Goal: Task Accomplishment & Management: Manage account settings

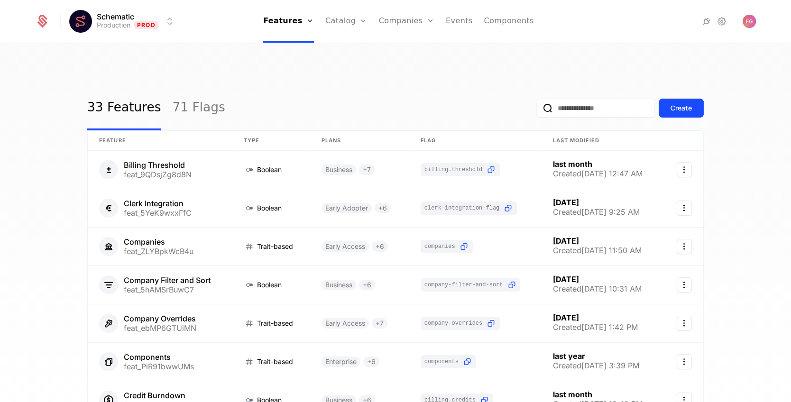
click at [398, 23] on link "Companies" at bounding box center [406, 21] width 55 height 43
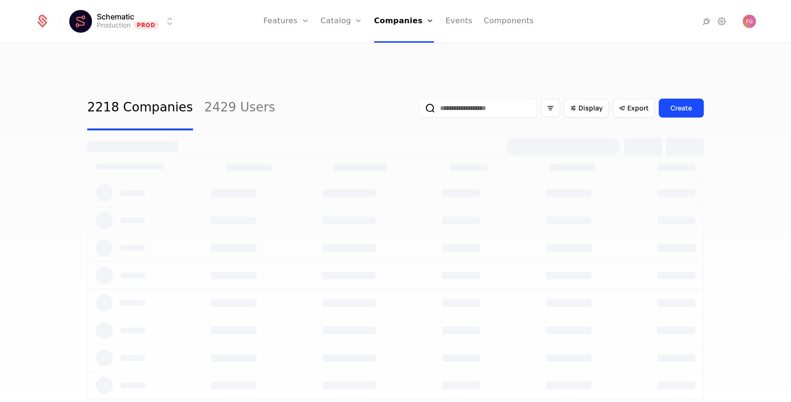
click at [399, 46] on link "Companies" at bounding box center [407, 47] width 44 height 8
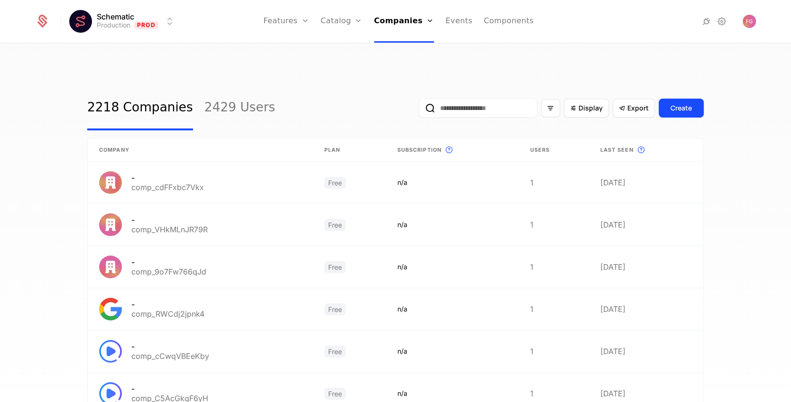
click at [445, 99] on input "email" at bounding box center [478, 108] width 119 height 19
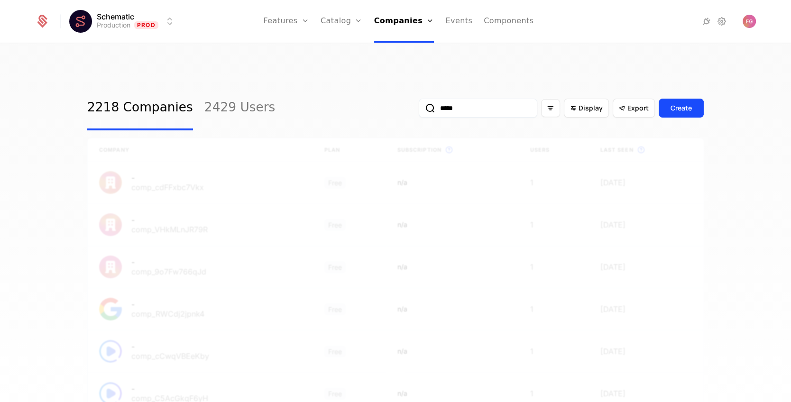
type input "*****"
click at [419, 110] on button "submit" at bounding box center [419, 110] width 0 height 0
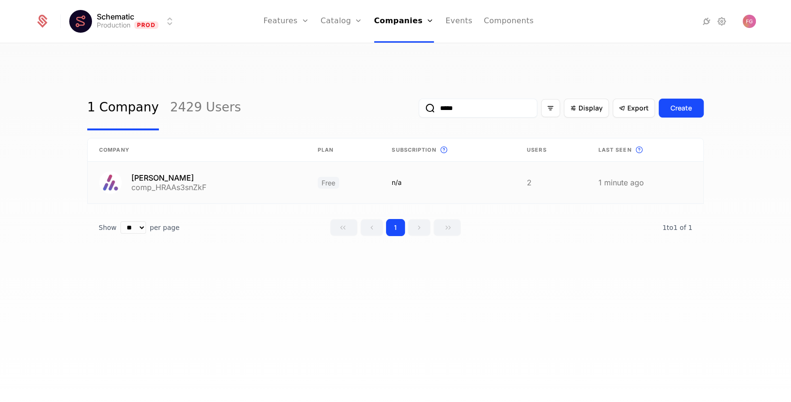
click at [460, 167] on link at bounding box center [447, 183] width 135 height 42
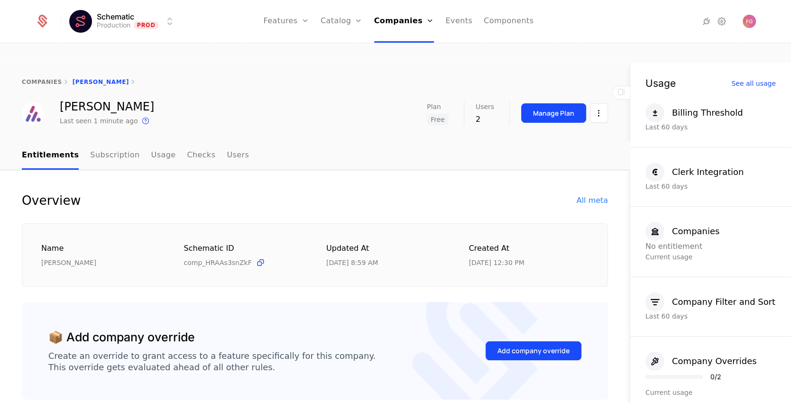
click at [549, 103] on button "Manage Plan" at bounding box center [553, 112] width 65 height 19
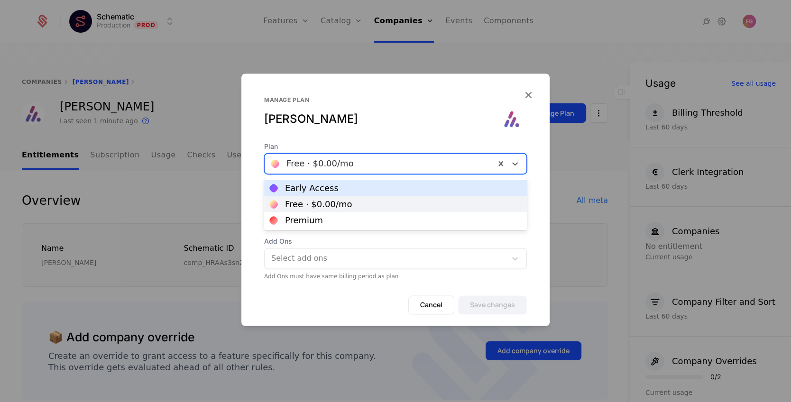
click at [350, 165] on div at bounding box center [379, 163] width 217 height 13
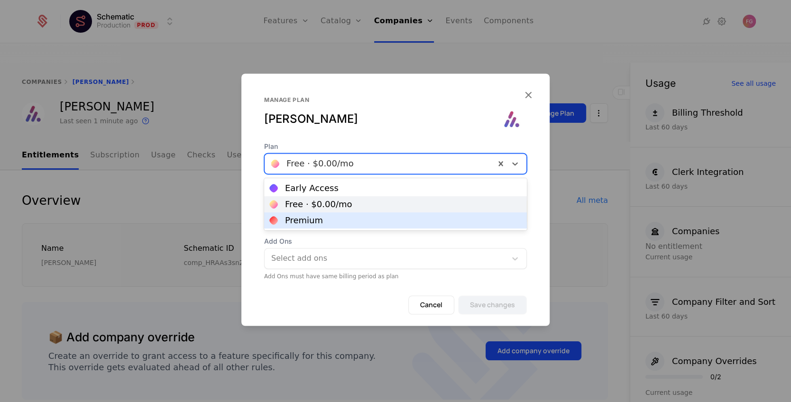
click at [329, 218] on div "Premium" at bounding box center [395, 220] width 251 height 9
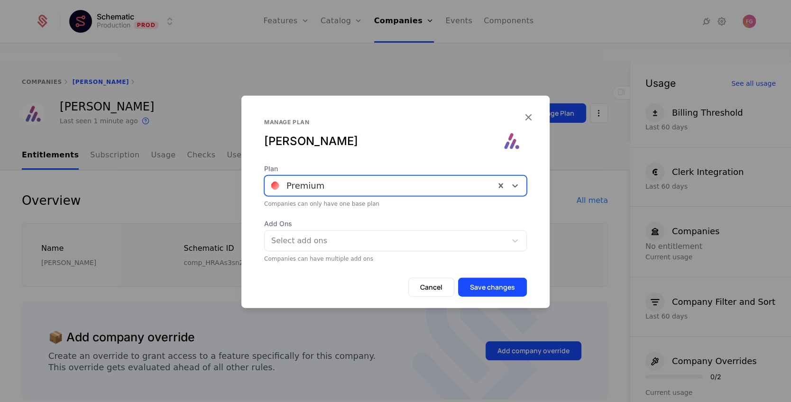
click at [495, 287] on button "Save changes" at bounding box center [492, 287] width 69 height 19
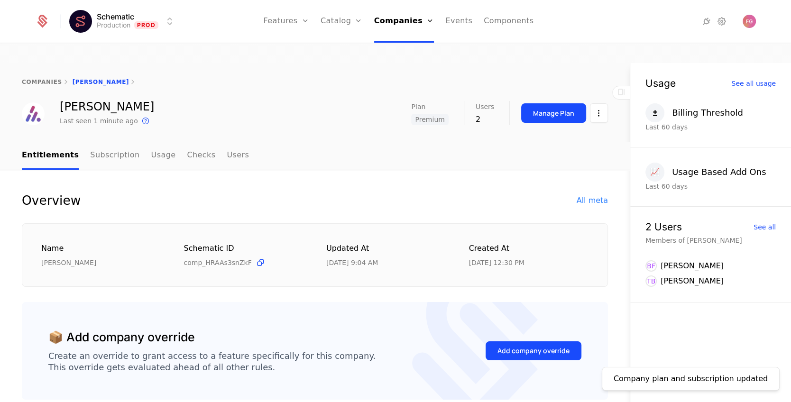
click at [110, 142] on link "Subscription" at bounding box center [114, 156] width 49 height 28
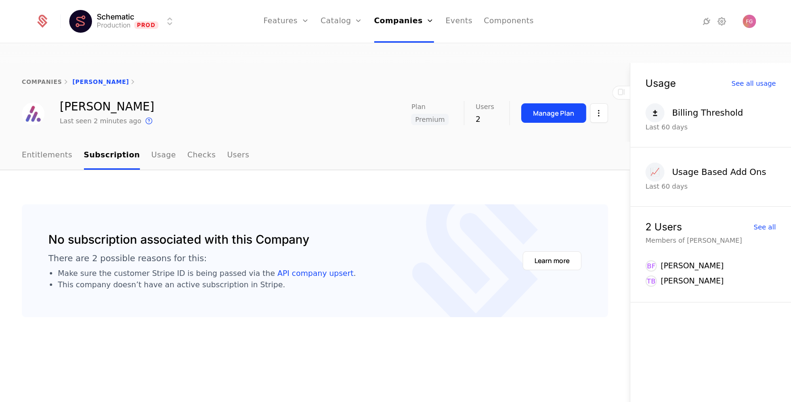
click at [151, 142] on link "Usage" at bounding box center [163, 156] width 25 height 28
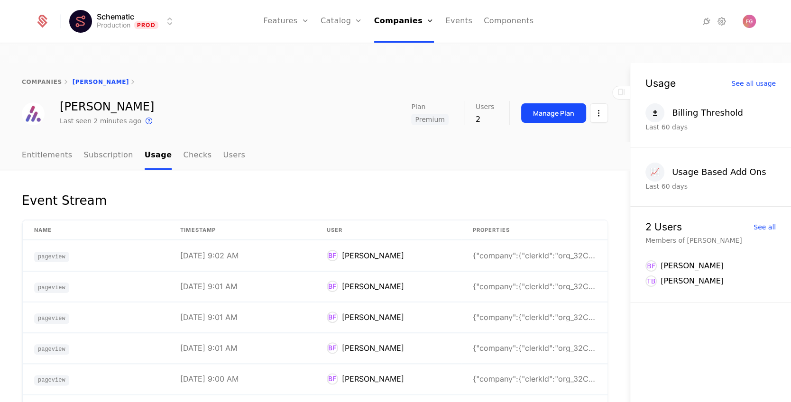
click at [187, 142] on link "Checks" at bounding box center [197, 156] width 28 height 28
click at [223, 142] on link "Users" at bounding box center [234, 156] width 22 height 28
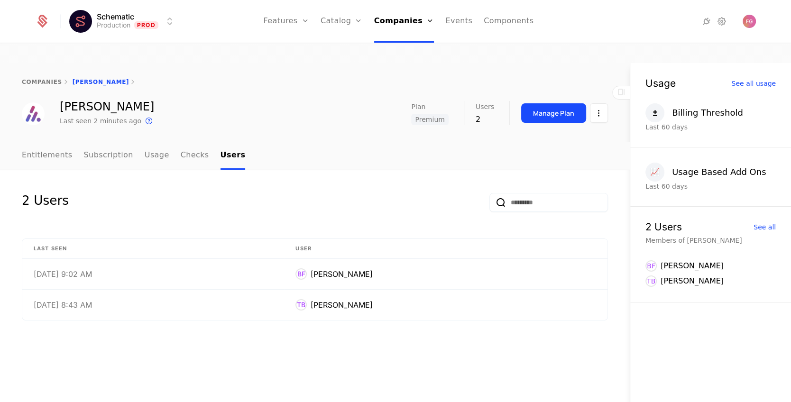
click at [53, 142] on link "Entitlements" at bounding box center [47, 156] width 51 height 28
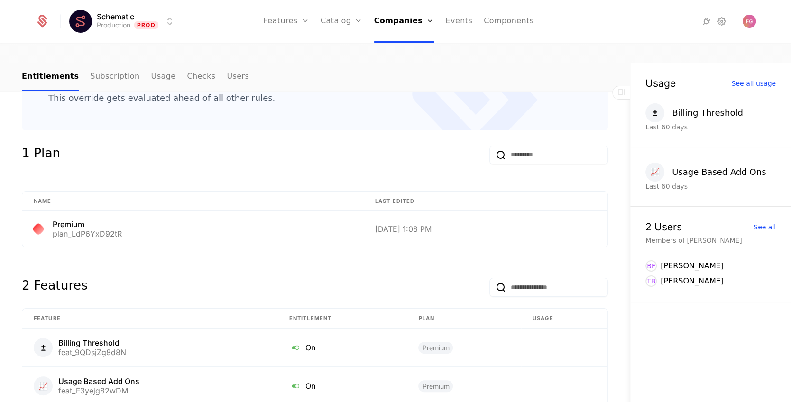
scroll to position [311, 0]
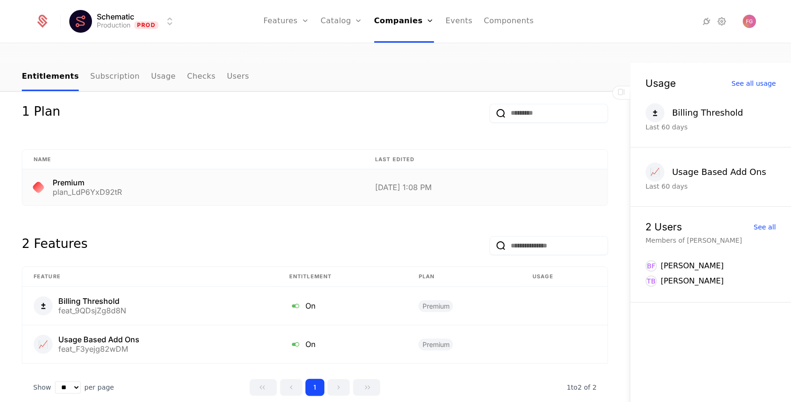
click at [150, 179] on div "Premium plan_LdP6YxD92tR" at bounding box center [193, 187] width 319 height 17
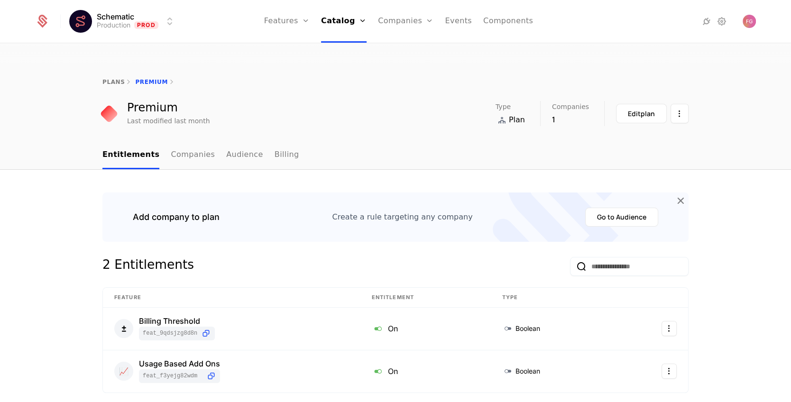
click at [343, 47] on link "Plans" at bounding box center [356, 47] width 49 height 8
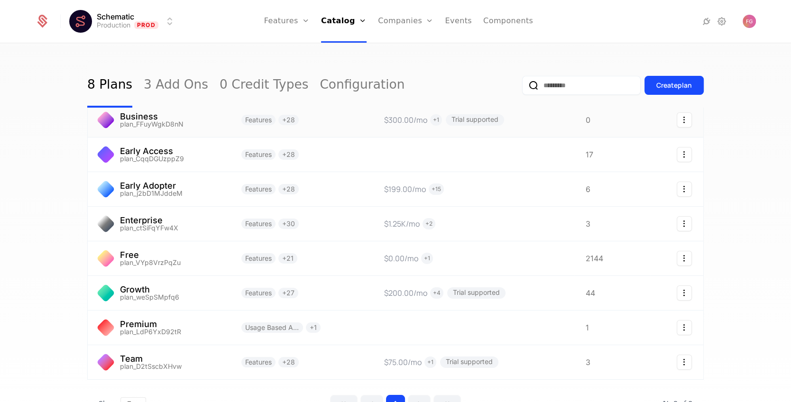
scroll to position [48, 0]
click at [402, 26] on link "Companies" at bounding box center [405, 21] width 55 height 43
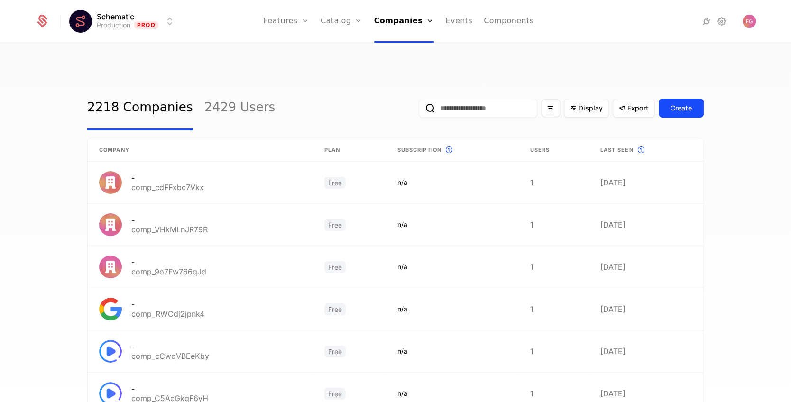
click at [467, 99] on input "email" at bounding box center [478, 108] width 119 height 19
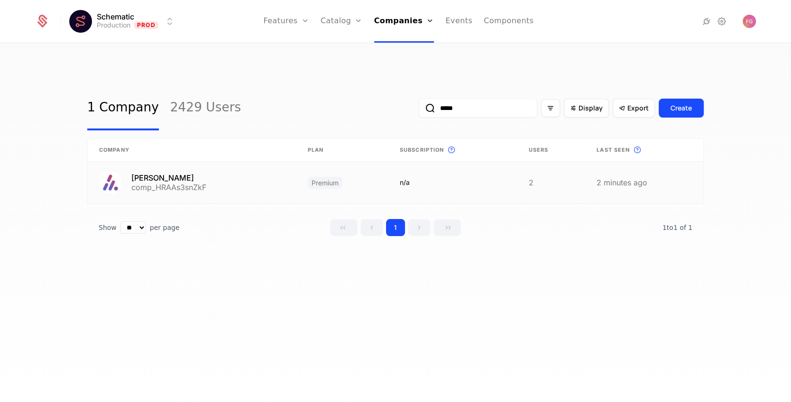
type input "*****"
click at [439, 164] on link at bounding box center [452, 183] width 129 height 42
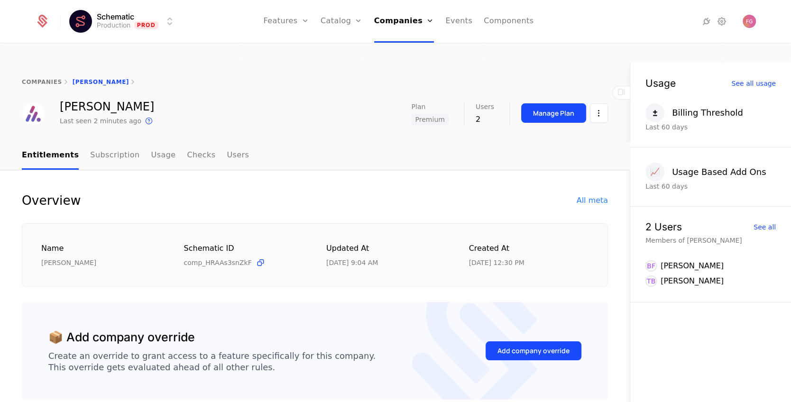
click at [555, 109] on div "Manage Plan" at bounding box center [553, 113] width 41 height 9
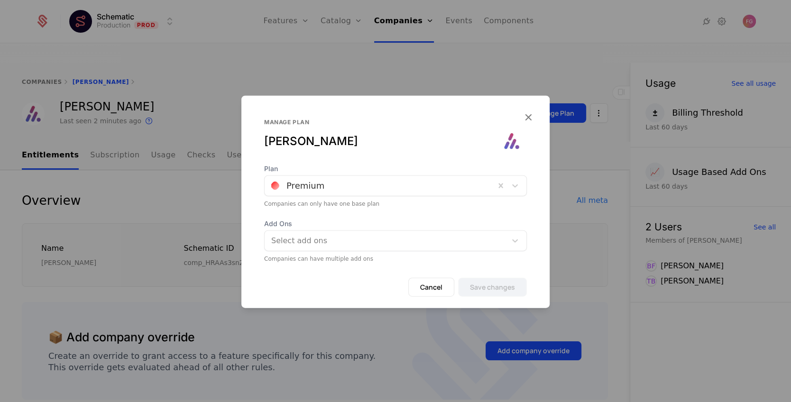
click at [351, 189] on div at bounding box center [379, 185] width 217 height 13
click at [380, 155] on div "Manage plan [PERSON_NAME]" at bounding box center [395, 142] width 263 height 46
click at [343, 189] on div at bounding box center [379, 185] width 217 height 13
click at [402, 123] on div "Manage plan" at bounding box center [382, 123] width 236 height 8
click at [339, 246] on div at bounding box center [385, 240] width 230 height 13
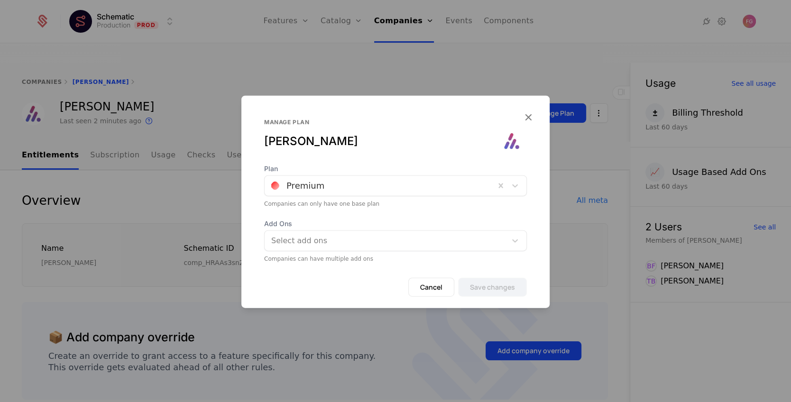
click at [371, 216] on div "Plan Premium Companies can only have one base plan Add Ons Select add ons Compa…" at bounding box center [395, 213] width 308 height 99
click at [440, 130] on div "Manage plan [PERSON_NAME]" at bounding box center [382, 134] width 236 height 30
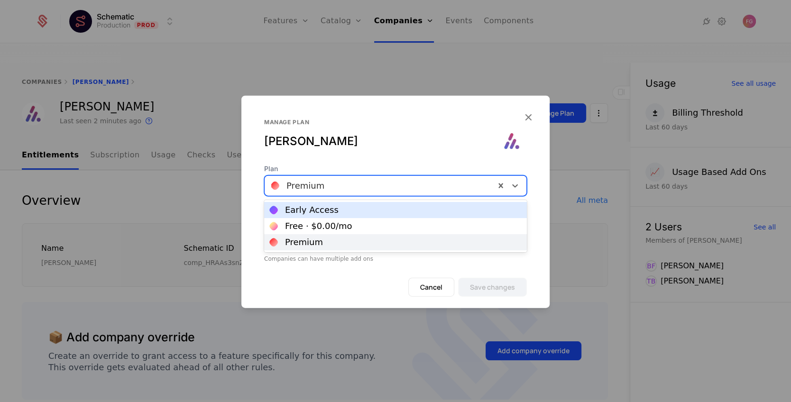
click at [352, 189] on div at bounding box center [379, 185] width 217 height 13
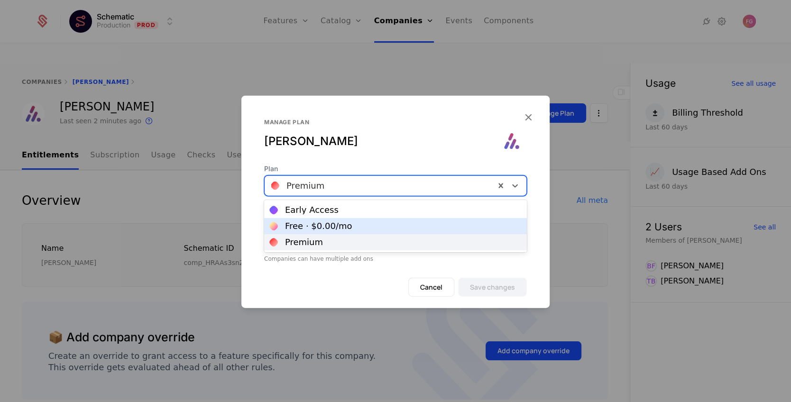
click at [330, 228] on div "Free · $0.00 /mo" at bounding box center [318, 226] width 67 height 9
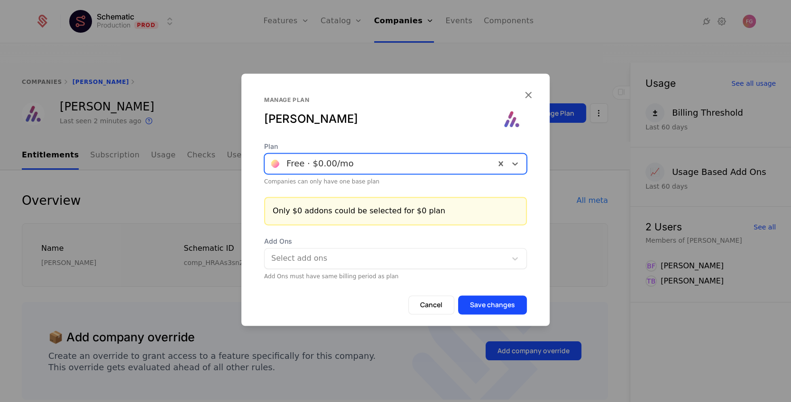
click at [484, 304] on button "Save changes" at bounding box center [492, 304] width 69 height 19
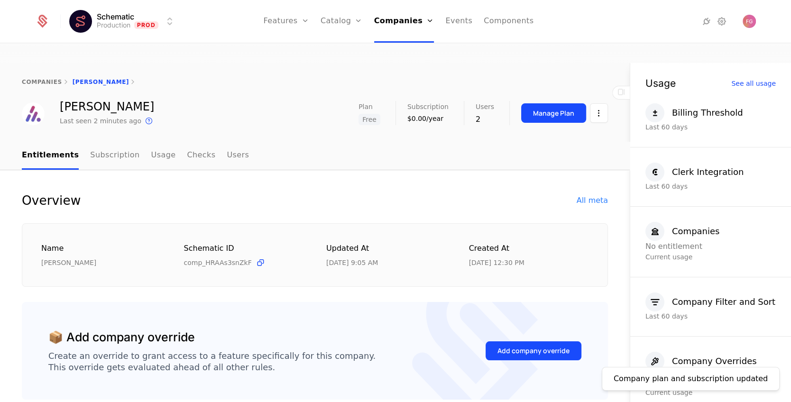
click at [600, 96] on html "Schematic Production Prod Features Features Flags Catalog Plans Add Ons Credits…" at bounding box center [395, 246] width 791 height 492
click at [567, 52] on html "Schematic Production Prod Features Features Flags Catalog Plans Add Ons Credits…" at bounding box center [395, 246] width 791 height 492
click at [555, 109] on div "Manage Plan" at bounding box center [553, 113] width 41 height 9
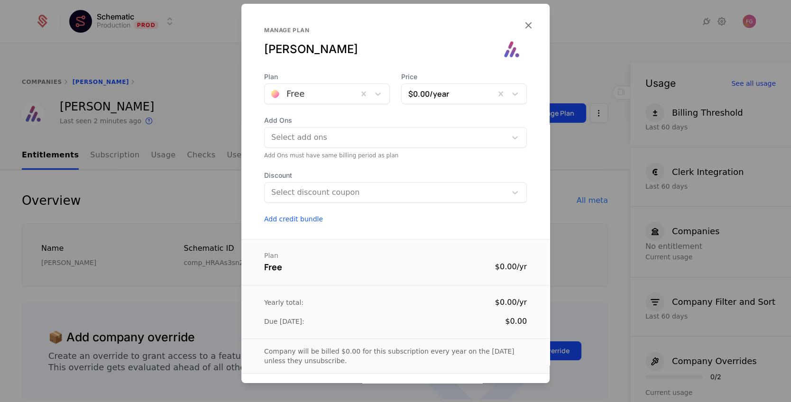
click at [322, 95] on div at bounding box center [311, 93] width 80 height 13
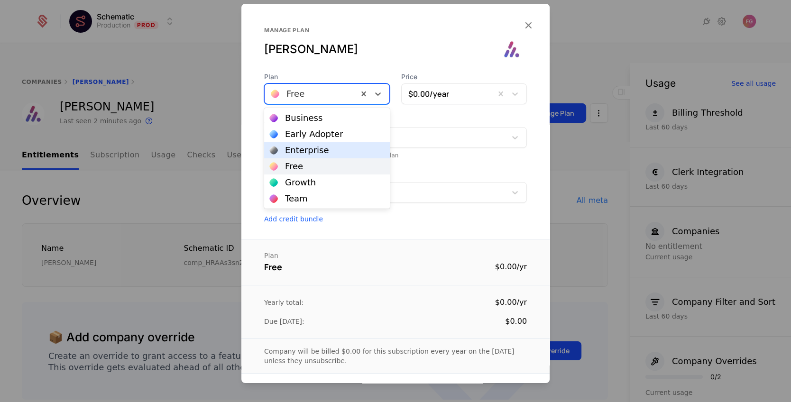
click at [311, 152] on div "Enterprise" at bounding box center [307, 150] width 44 height 9
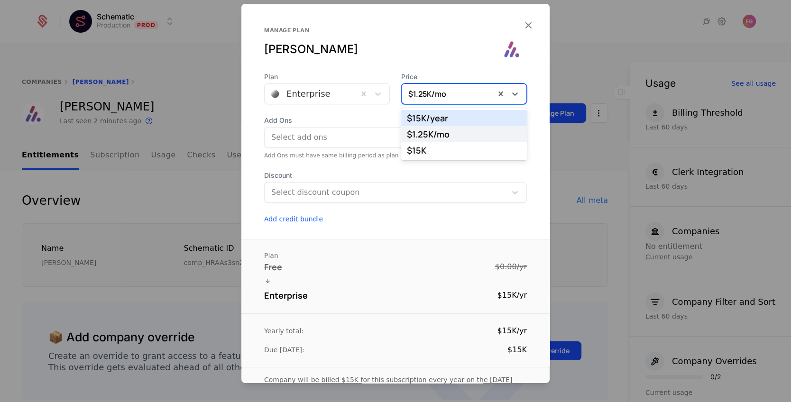
click at [441, 96] on div at bounding box center [448, 93] width 80 height 13
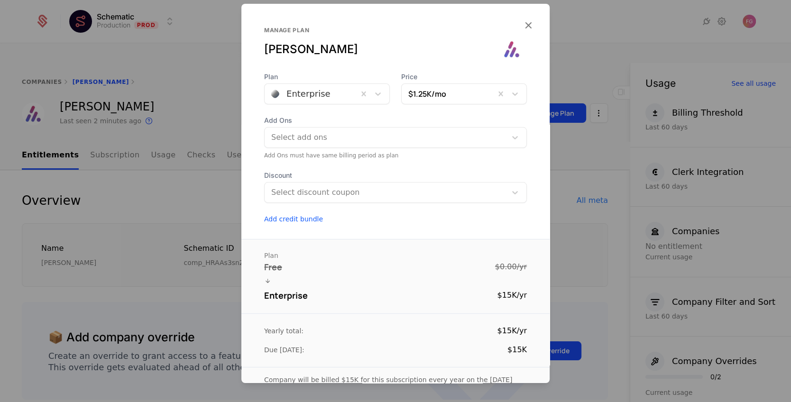
click at [457, 61] on div "Manage plan [PERSON_NAME]" at bounding box center [395, 50] width 263 height 46
click at [424, 95] on div at bounding box center [448, 93] width 80 height 13
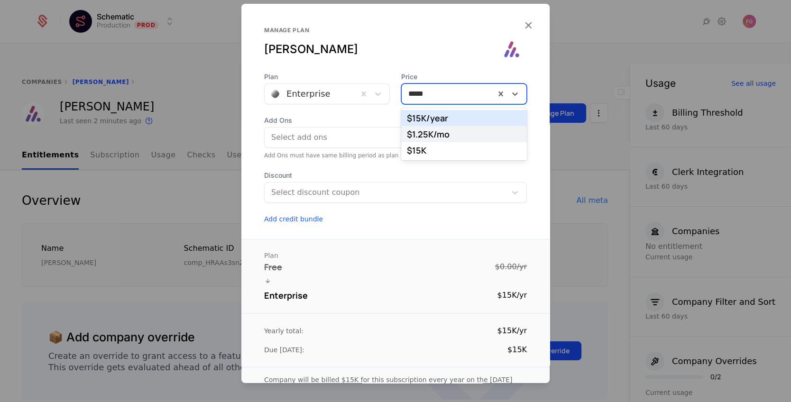
type input "*****"
click at [445, 53] on div "[PERSON_NAME]" at bounding box center [382, 49] width 236 height 15
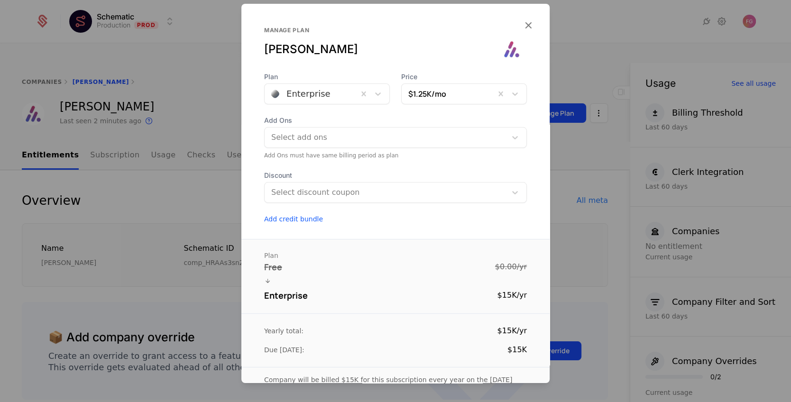
click at [442, 91] on div at bounding box center [448, 93] width 80 height 13
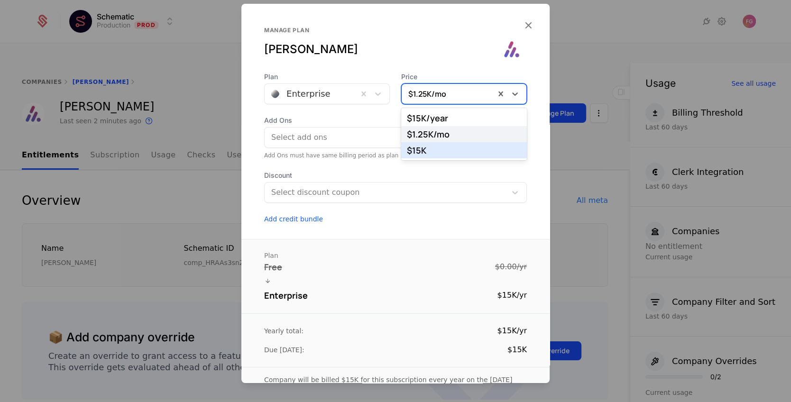
click at [422, 151] on div "$15K" at bounding box center [464, 150] width 114 height 9
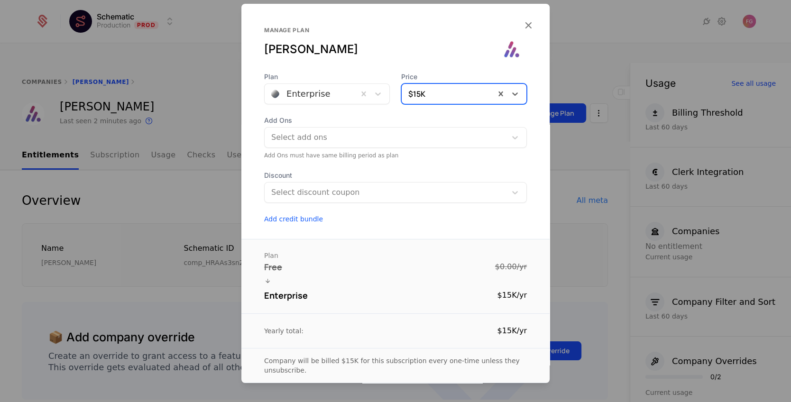
click at [374, 195] on div at bounding box center [385, 192] width 228 height 13
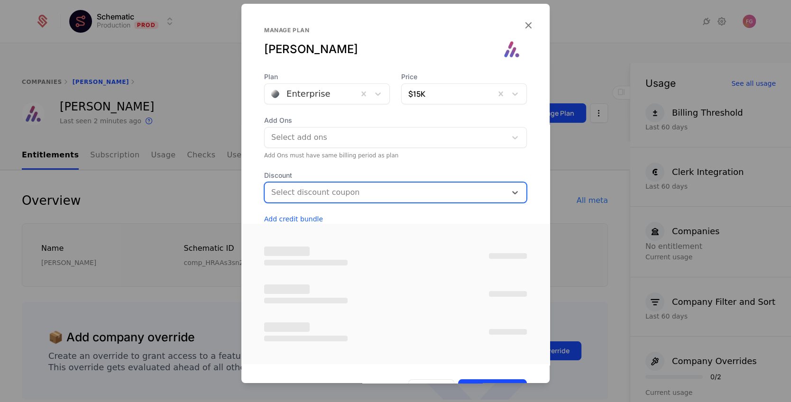
click at [403, 188] on div at bounding box center [385, 192] width 228 height 13
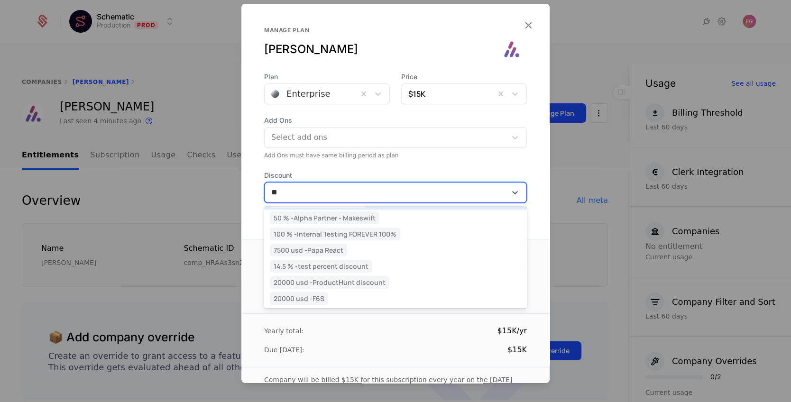
scroll to position [15, 0]
type input "*"
click at [439, 162] on div "Plan Enterprise Price $15K Add Ons Select add ons Add Ons must have same billin…" at bounding box center [395, 148] width 308 height 152
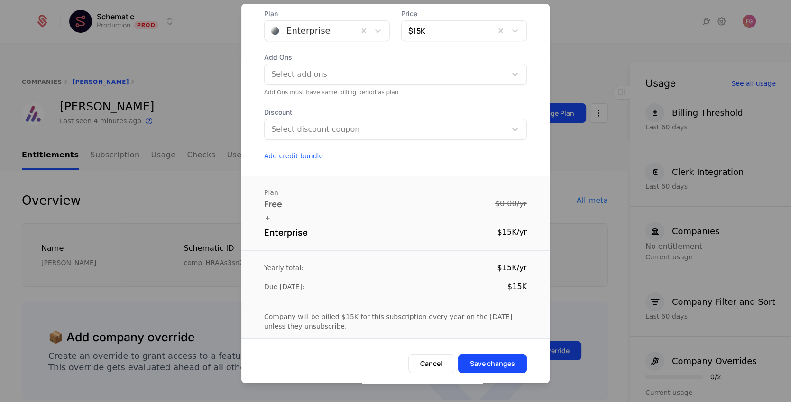
scroll to position [0, 0]
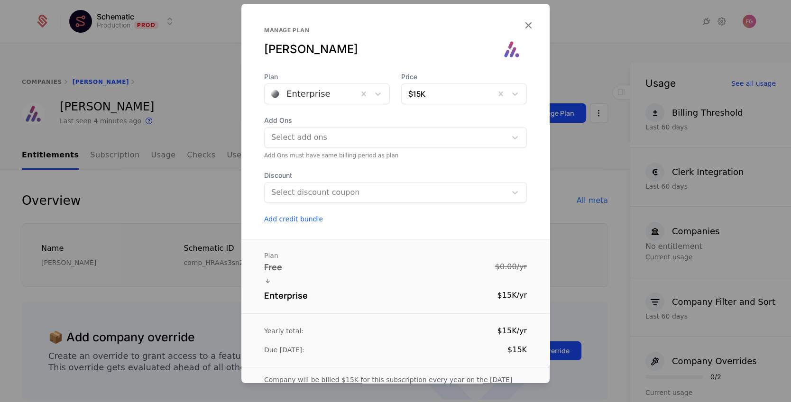
click at [374, 138] on div at bounding box center [385, 137] width 230 height 13
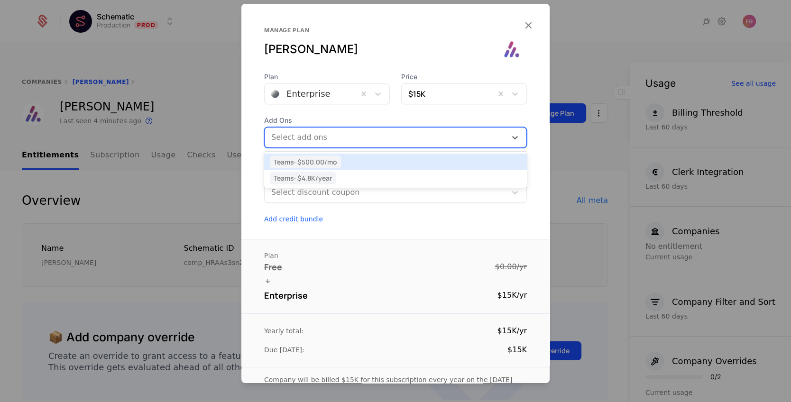
click at [354, 163] on div "Teams · $500.00 /mo" at bounding box center [395, 161] width 251 height 9
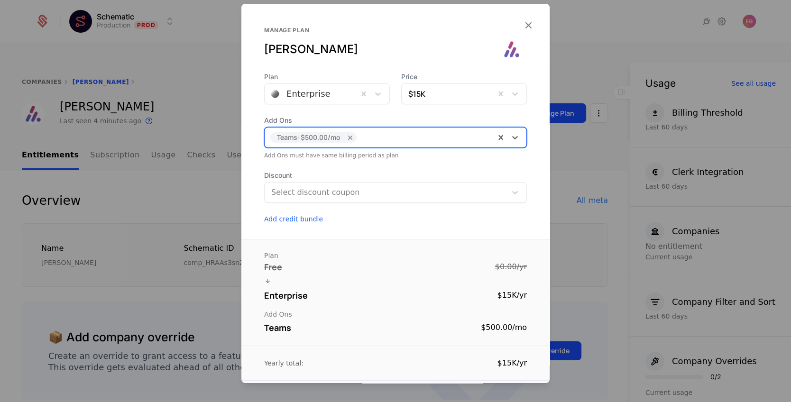
click at [441, 98] on div at bounding box center [448, 93] width 80 height 13
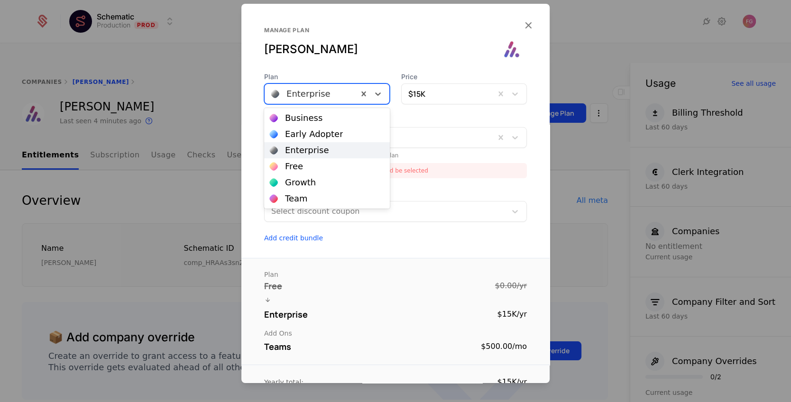
click at [353, 99] on div "Enterprise" at bounding box center [311, 93] width 93 height 17
click at [309, 181] on div "Growth" at bounding box center [300, 182] width 31 height 9
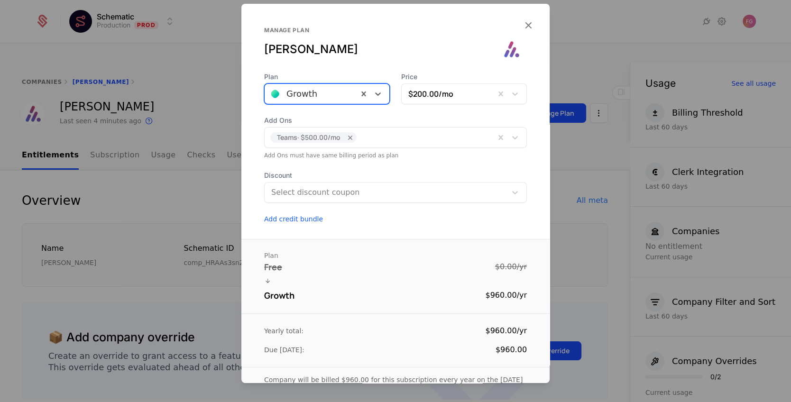
click at [342, 96] on div at bounding box center [311, 93] width 80 height 13
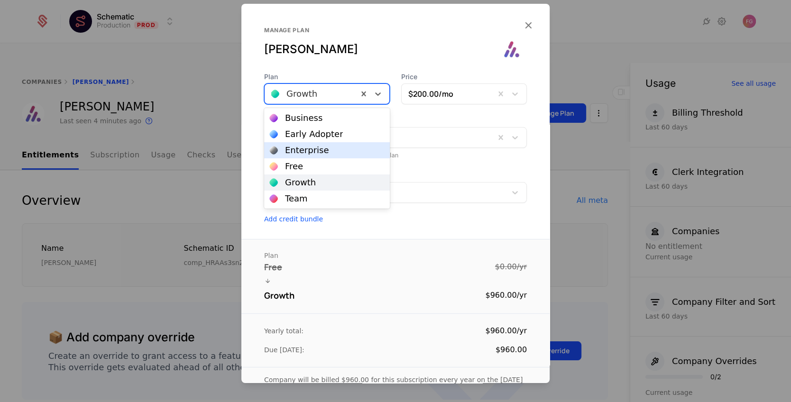
click at [306, 155] on div "Enterprise" at bounding box center [327, 150] width 126 height 16
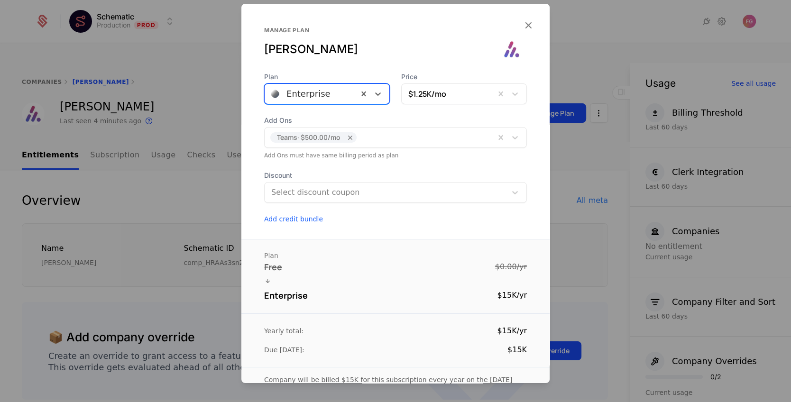
click at [446, 92] on div at bounding box center [448, 93] width 80 height 13
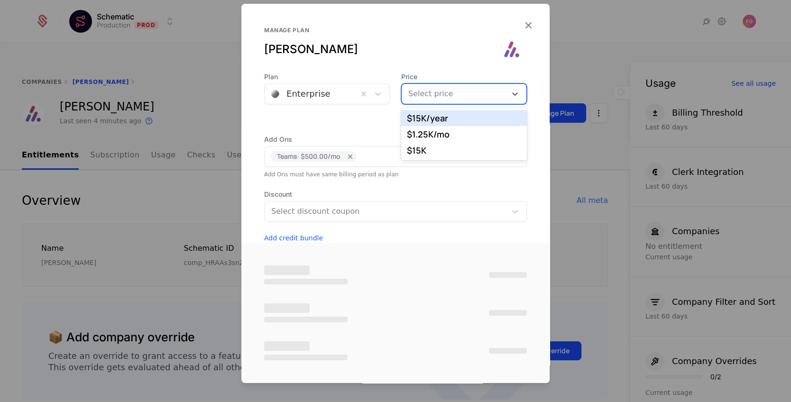
click at [436, 59] on div "Manage plan [PERSON_NAME]" at bounding box center [395, 50] width 263 height 46
click at [433, 91] on div at bounding box center [453, 93] width 91 height 13
type input "*****"
click at [395, 26] on div "Manage plan [PERSON_NAME]" at bounding box center [395, 38] width 308 height 68
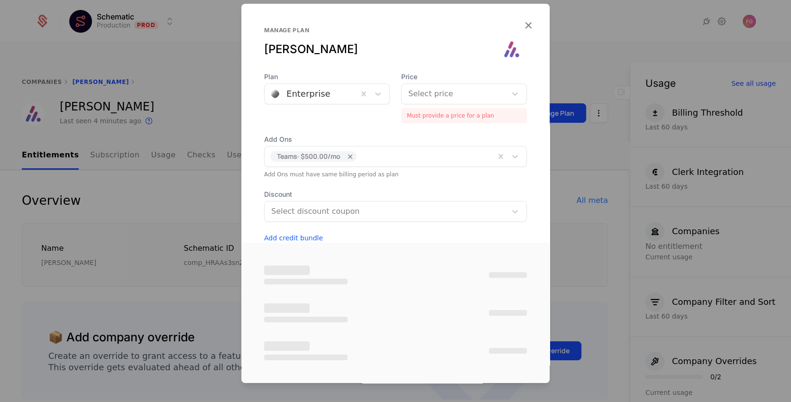
click at [352, 100] on div "Enterprise" at bounding box center [311, 93] width 93 height 17
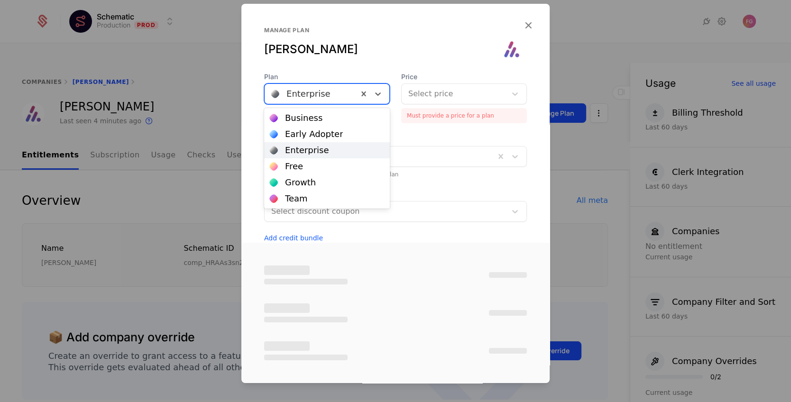
click at [384, 58] on div "Manage plan [PERSON_NAME]" at bounding box center [395, 50] width 263 height 46
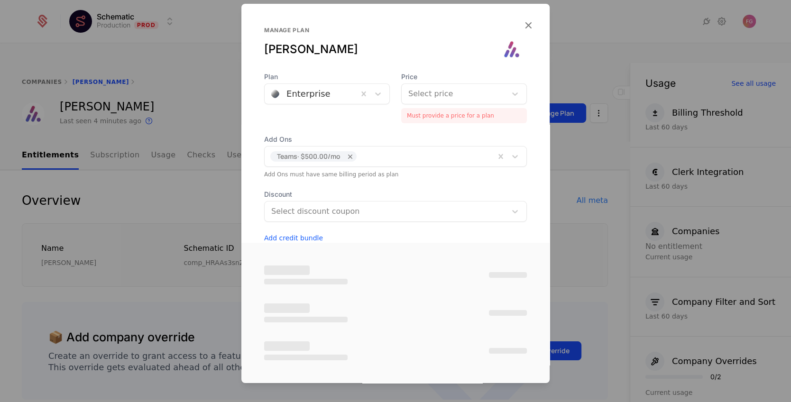
click at [527, 24] on icon "button" at bounding box center [528, 25] width 12 height 12
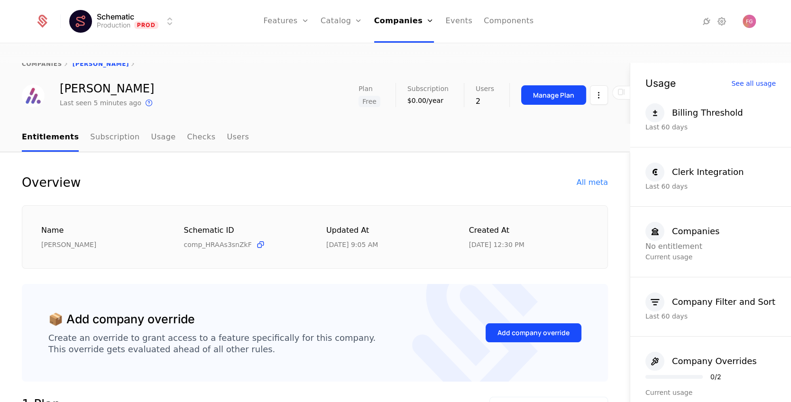
scroll to position [19, 0]
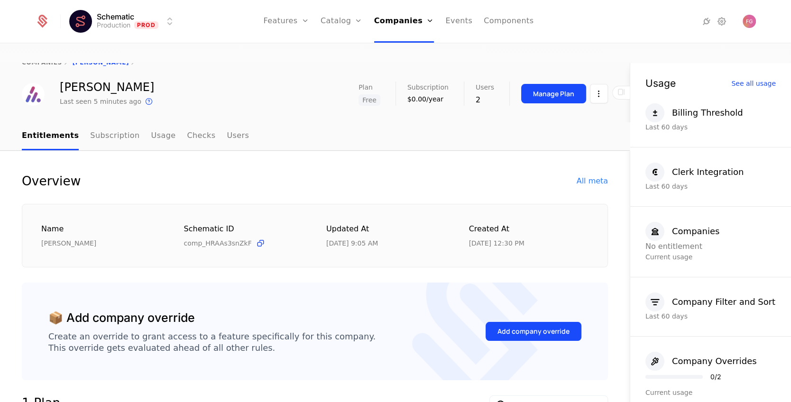
click at [105, 122] on link "Subscription" at bounding box center [114, 136] width 49 height 28
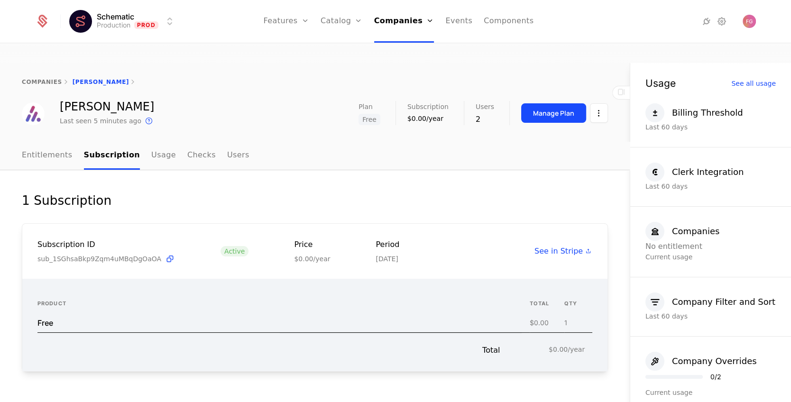
click at [151, 142] on link "Usage" at bounding box center [163, 156] width 25 height 28
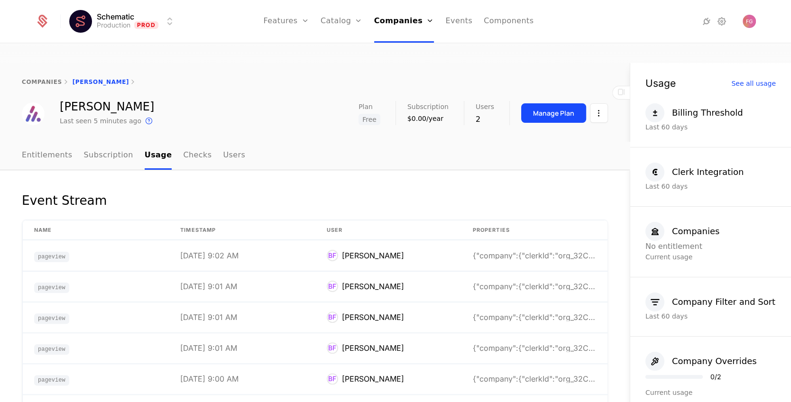
click at [47, 142] on link "Entitlements" at bounding box center [47, 156] width 51 height 28
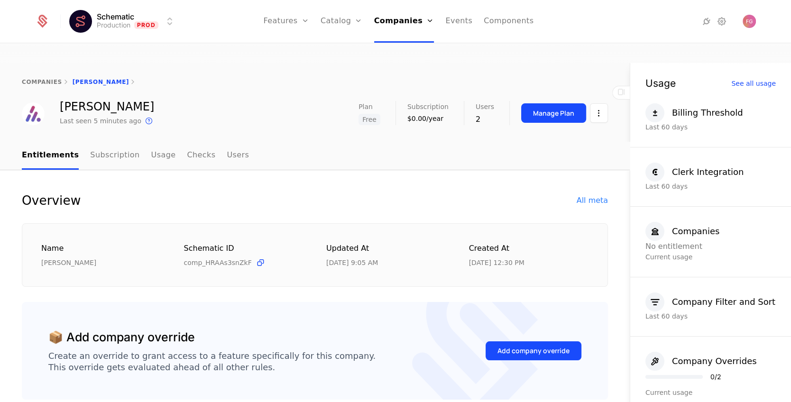
click at [343, 22] on link "Catalog" at bounding box center [341, 21] width 42 height 43
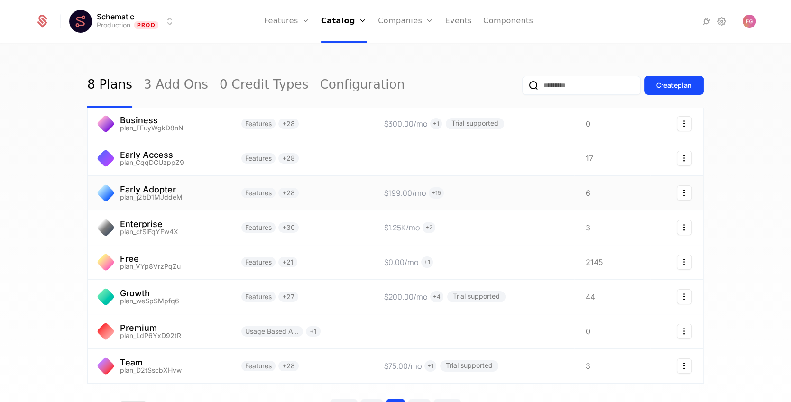
scroll to position [47, 0]
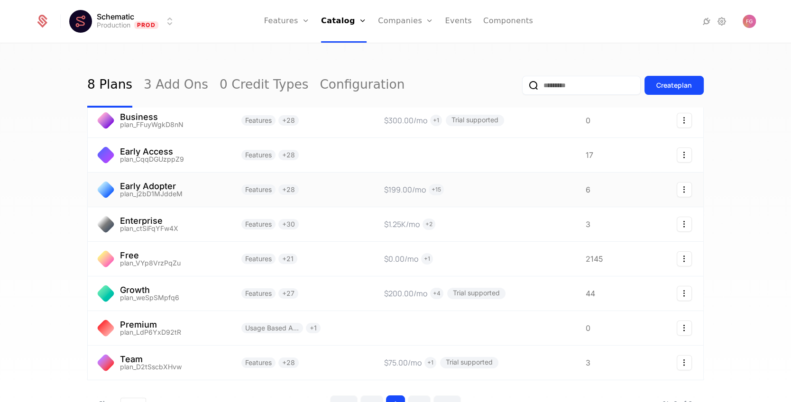
click at [192, 211] on link at bounding box center [159, 224] width 142 height 34
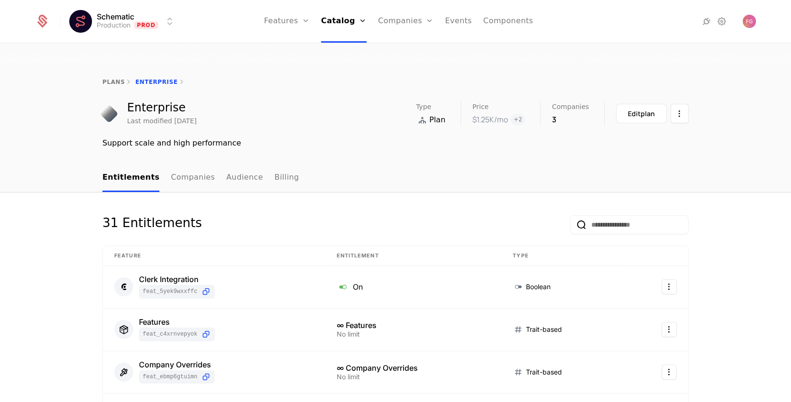
click at [676, 101] on html "Schematic Production Prod Features Features Flags Catalog Plans Add Ons Credits…" at bounding box center [395, 246] width 791 height 492
click at [712, 109] on html "Schematic Production Prod Features Features Flags Catalog Plans Add Ons Credits…" at bounding box center [395, 246] width 791 height 492
click at [502, 114] on div "$1.25K /mo" at bounding box center [490, 119] width 36 height 11
click at [638, 104] on button "Edit plan" at bounding box center [641, 113] width 51 height 19
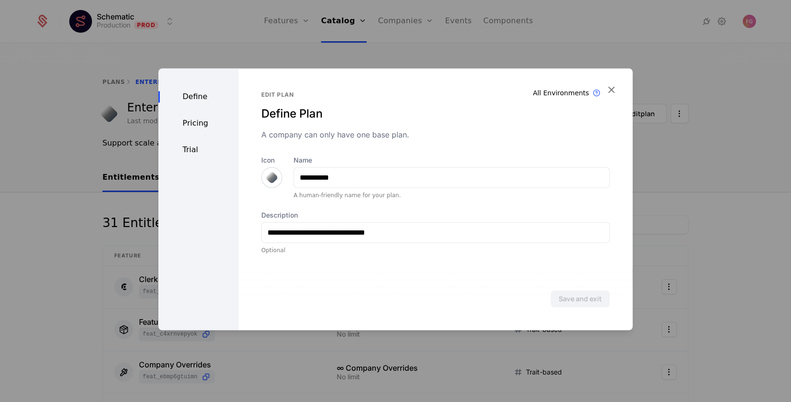
click at [197, 115] on div "Define Pricing Trial" at bounding box center [198, 199] width 80 height 262
click at [194, 125] on div "Pricing" at bounding box center [198, 123] width 80 height 11
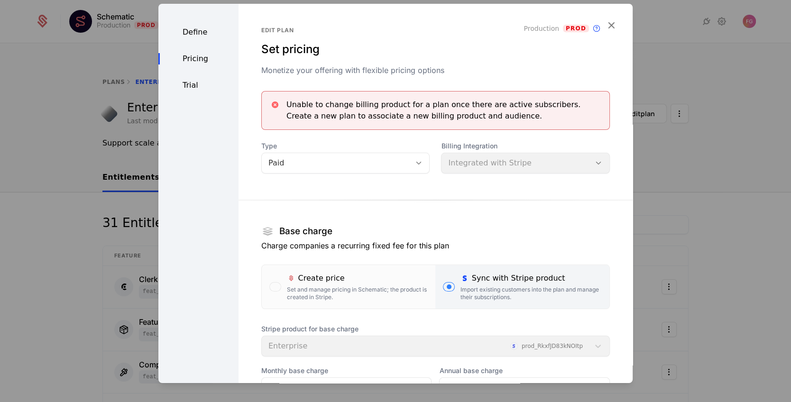
click at [690, 143] on div at bounding box center [395, 201] width 791 height 402
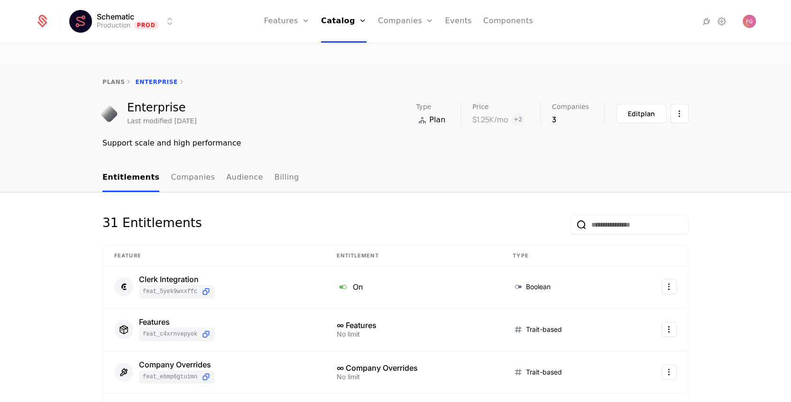
click at [332, 16] on link "Catalog" at bounding box center [344, 21] width 46 height 43
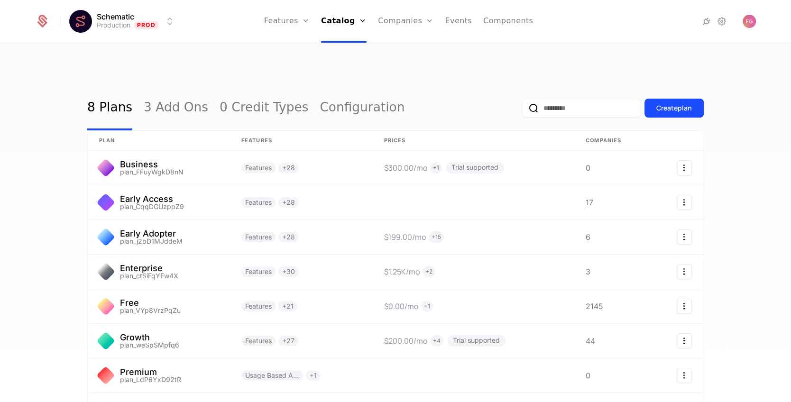
click at [339, 46] on link "Plans" at bounding box center [356, 47] width 49 height 8
click at [679, 103] on div "Create plan" at bounding box center [674, 107] width 36 height 9
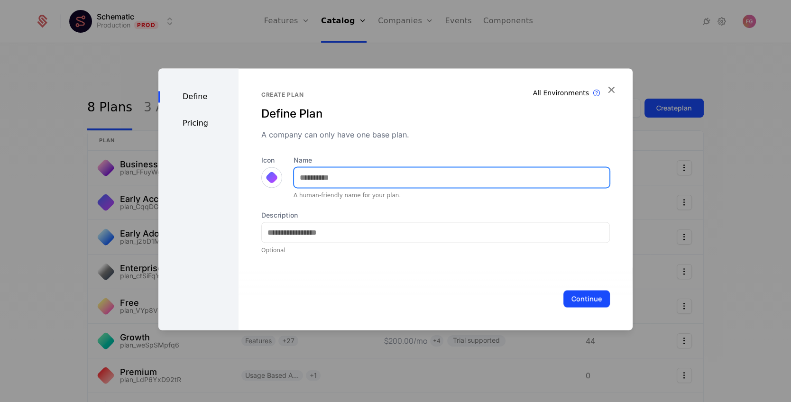
click at [351, 176] on input "Name" at bounding box center [451, 177] width 315 height 20
type input "**********"
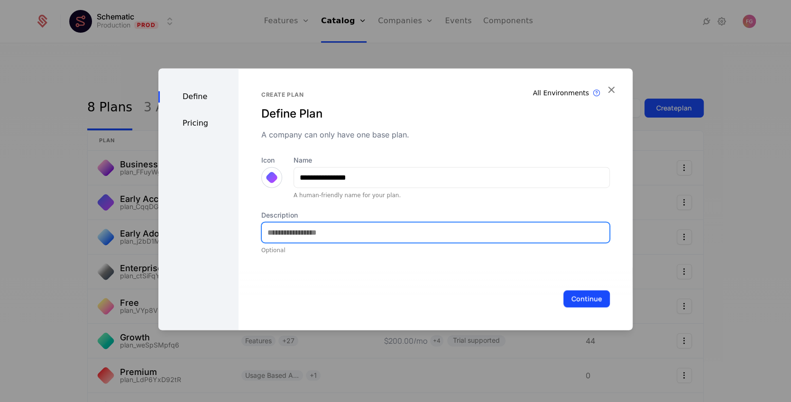
click at [341, 238] on input "Description" at bounding box center [435, 232] width 347 height 20
click at [304, 233] on input "**********" at bounding box center [435, 232] width 347 height 20
type input "**********"
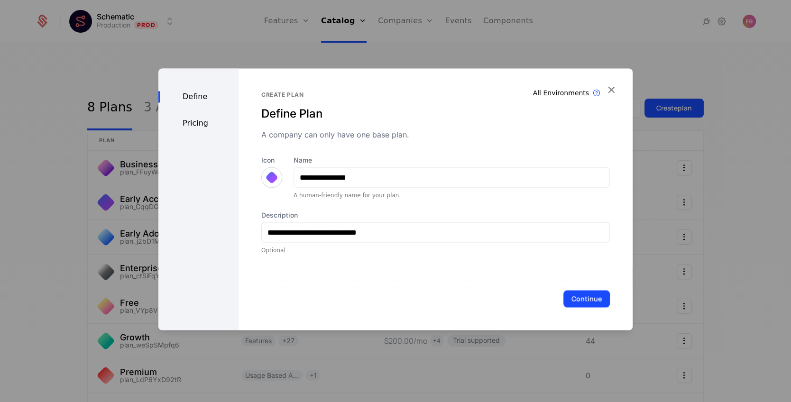
click at [596, 299] on button "Continue" at bounding box center [586, 298] width 46 height 17
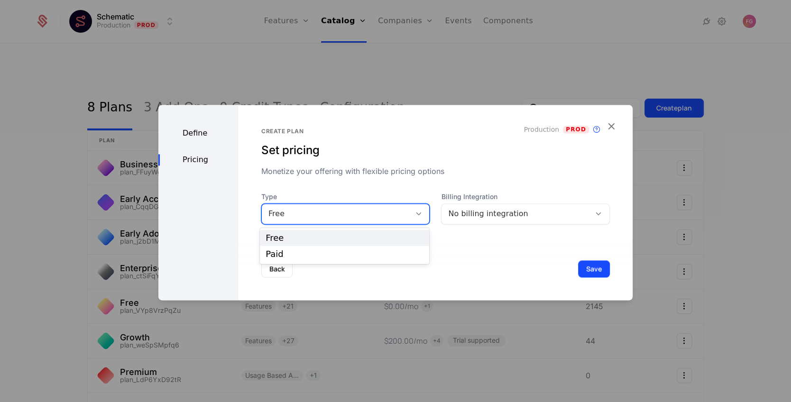
click at [342, 221] on div "Free" at bounding box center [345, 213] width 169 height 21
click at [336, 254] on div "Paid" at bounding box center [344, 254] width 158 height 9
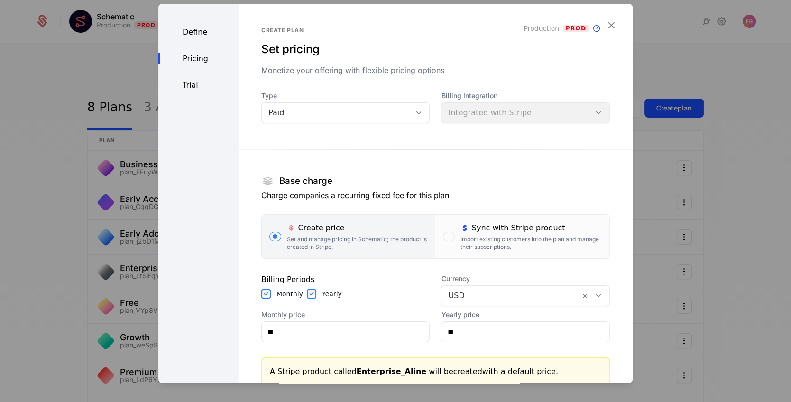
click at [202, 57] on div "Pricing" at bounding box center [198, 58] width 80 height 11
click at [298, 109] on div "Paid" at bounding box center [336, 112] width 136 height 11
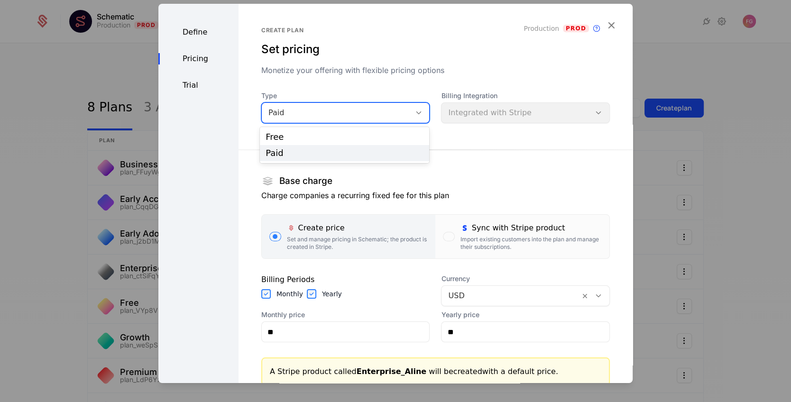
click at [292, 137] on div "Free" at bounding box center [344, 137] width 158 height 9
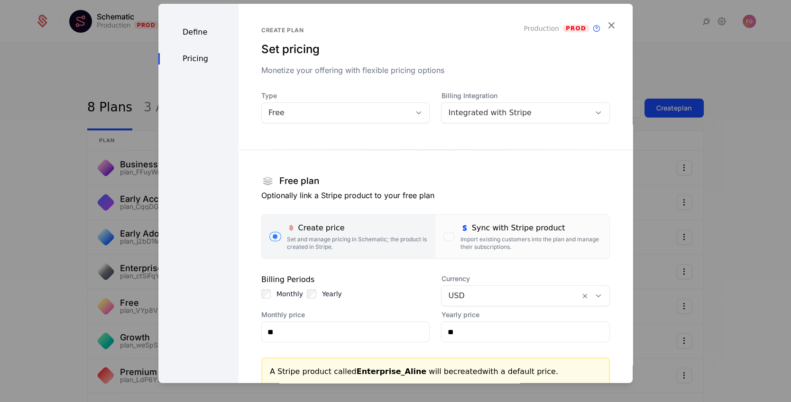
click at [388, 167] on section "Free plan Optionally link a Stripe product to your free plan Create price Set a…" at bounding box center [435, 272] width 348 height 274
click at [610, 24] on icon "button" at bounding box center [611, 25] width 12 height 12
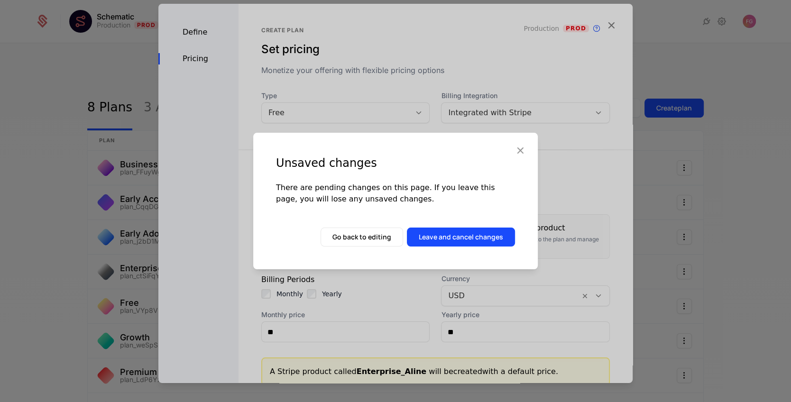
click at [448, 235] on button "Leave and cancel changes" at bounding box center [461, 237] width 108 height 19
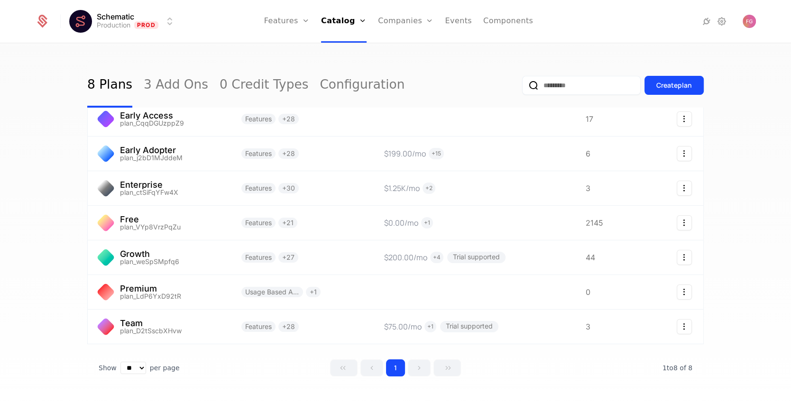
scroll to position [83, 0]
click at [397, 16] on link "Companies" at bounding box center [405, 21] width 55 height 43
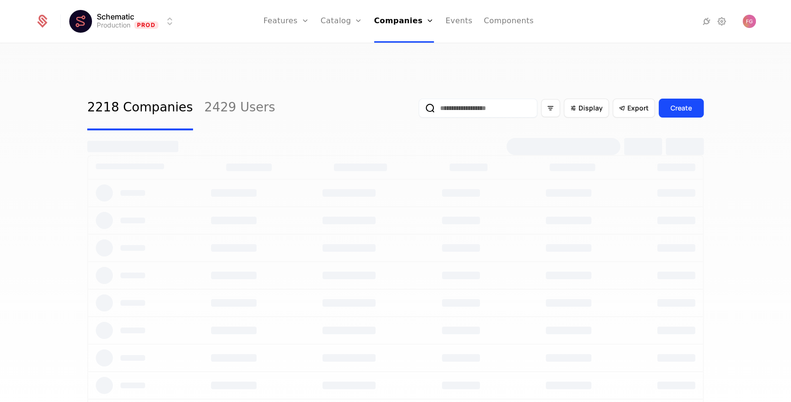
click at [470, 99] on input "email" at bounding box center [478, 108] width 119 height 19
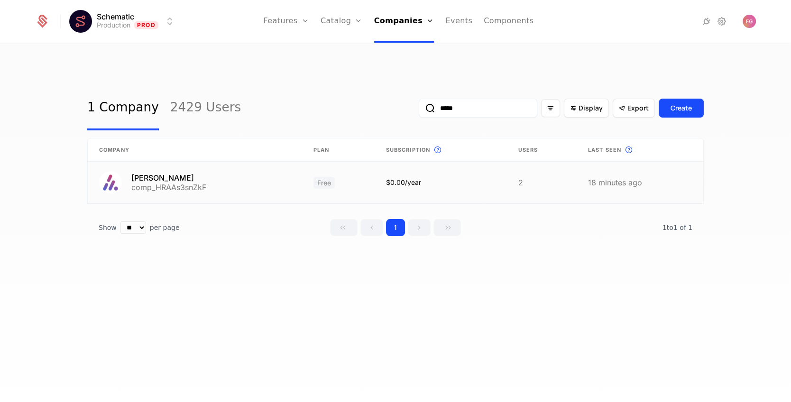
type input "*****"
click at [447, 166] on link at bounding box center [440, 183] width 132 height 42
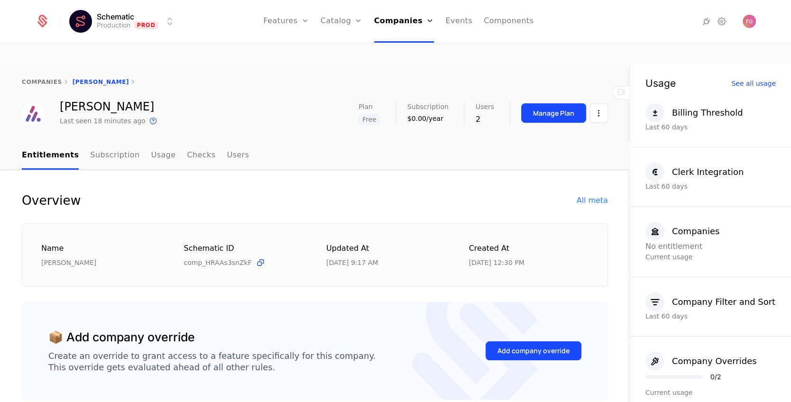
click at [567, 109] on div "Manage Plan" at bounding box center [553, 113] width 41 height 9
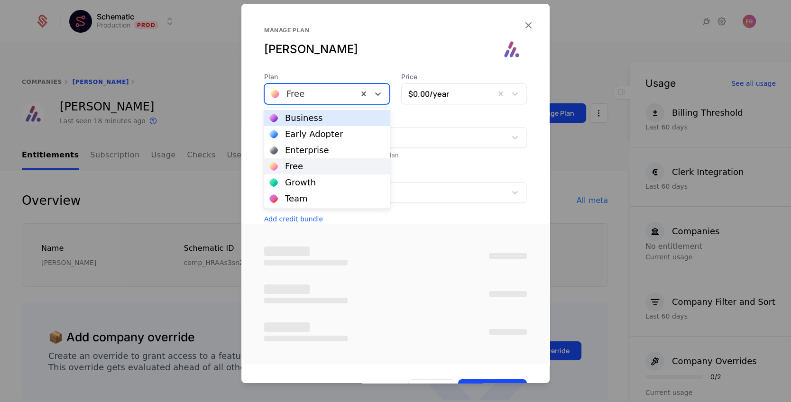
click at [295, 95] on div at bounding box center [311, 93] width 80 height 13
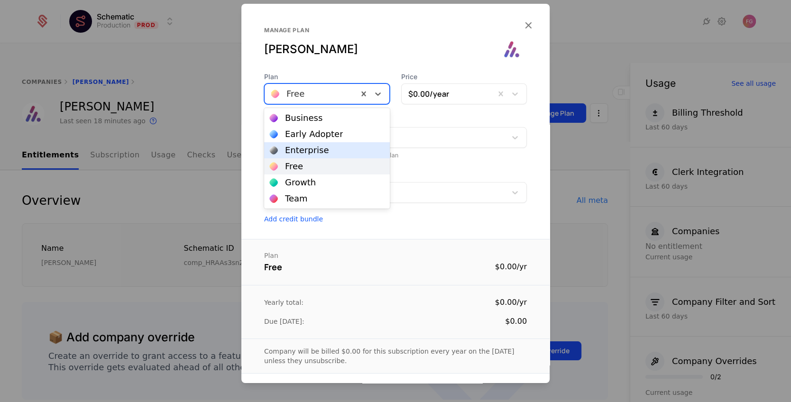
click at [299, 146] on div "Enterprise" at bounding box center [307, 150] width 44 height 9
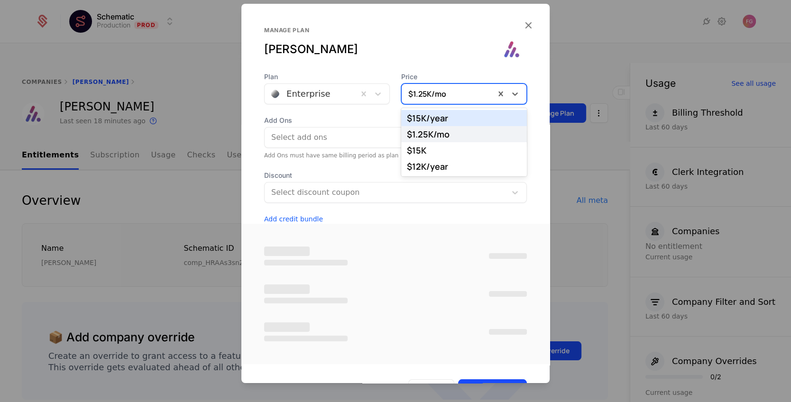
click at [429, 96] on div at bounding box center [448, 93] width 80 height 13
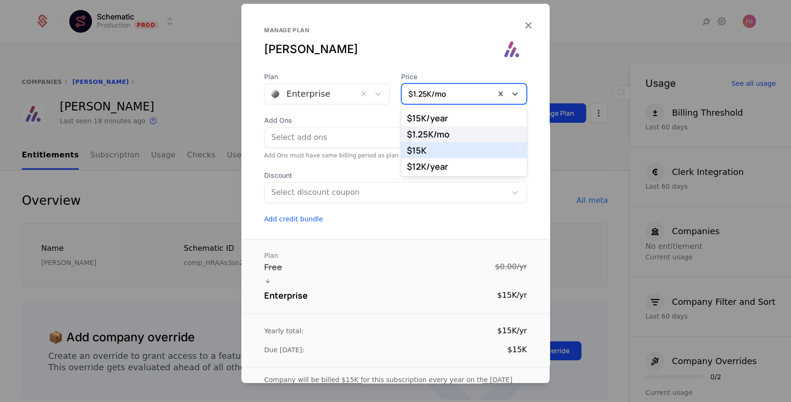
click at [423, 164] on div "$12K /year" at bounding box center [464, 166] width 114 height 9
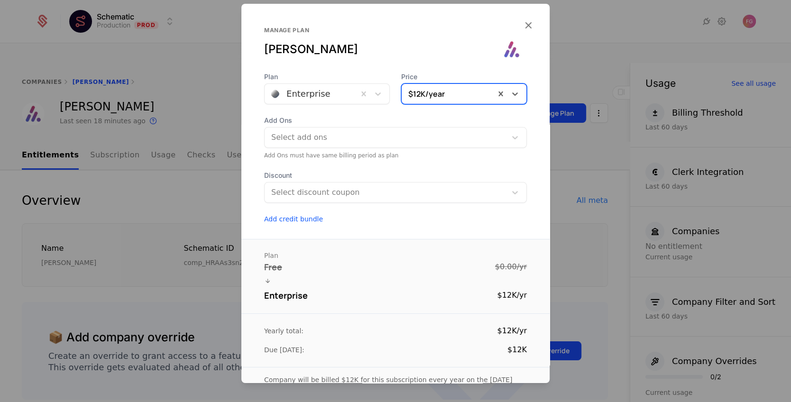
scroll to position [63, 0]
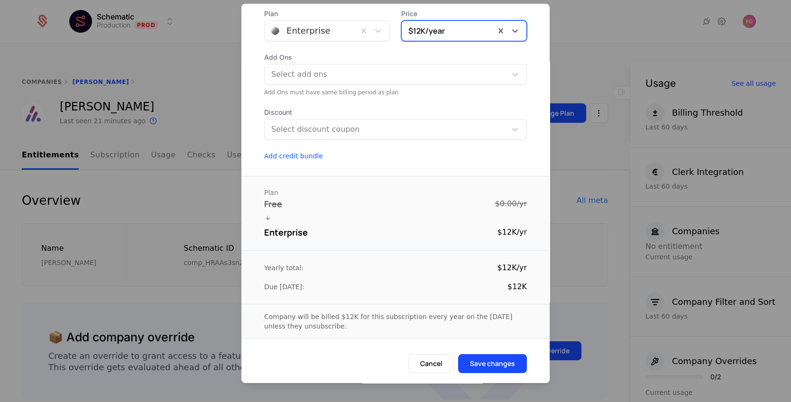
click at [349, 28] on div at bounding box center [311, 30] width 80 height 13
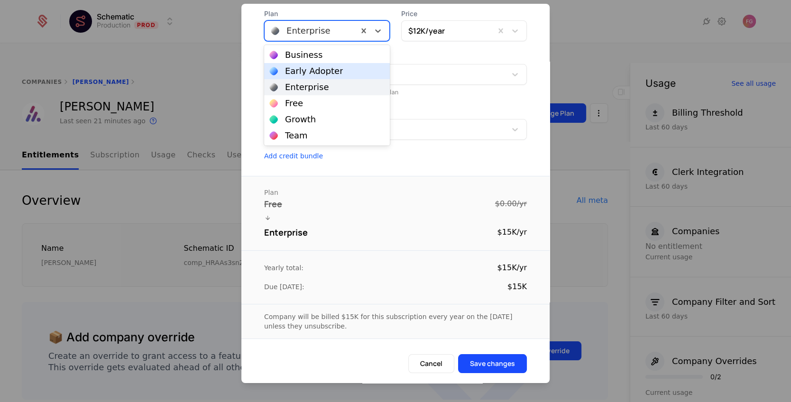
click at [311, 73] on div "Early Adopter" at bounding box center [314, 71] width 58 height 9
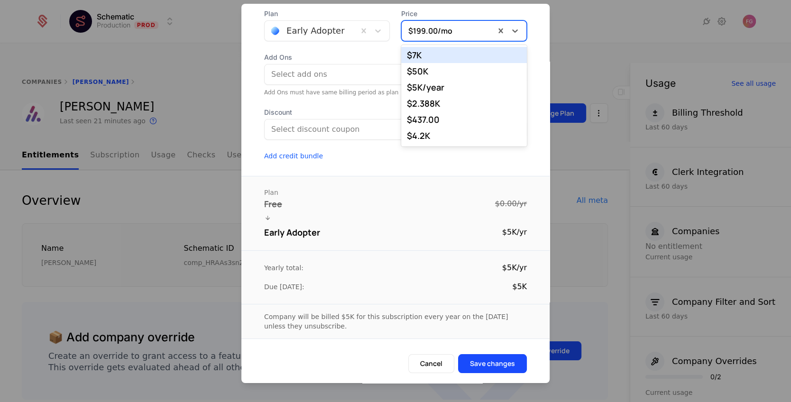
click at [477, 34] on div at bounding box center [448, 30] width 80 height 13
click at [571, 25] on div at bounding box center [395, 201] width 791 height 402
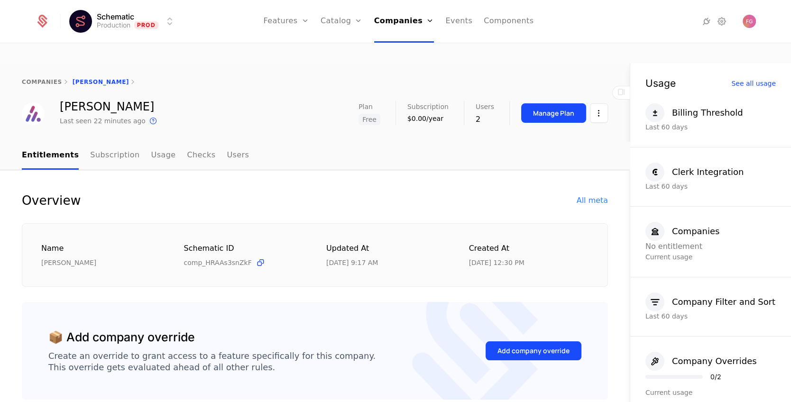
click at [562, 109] on div "Manage Plan" at bounding box center [553, 113] width 41 height 9
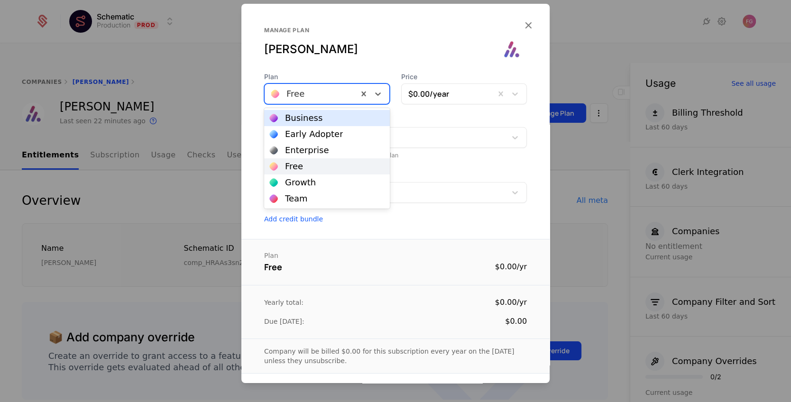
click at [330, 92] on div at bounding box center [311, 93] width 80 height 13
click at [317, 137] on div "Early Adopter" at bounding box center [314, 134] width 58 height 9
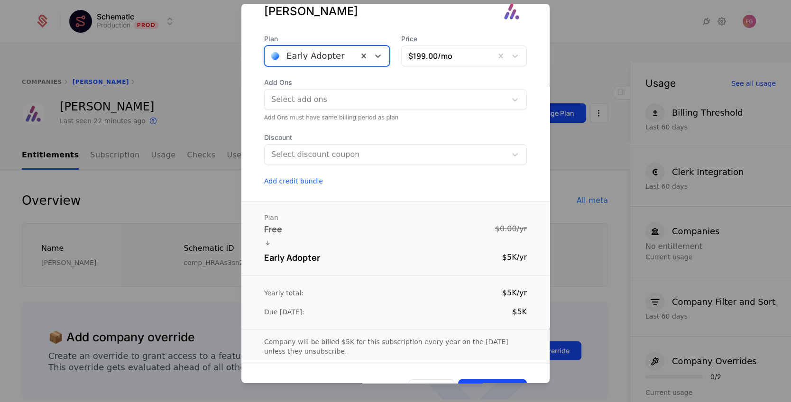
scroll to position [0, 0]
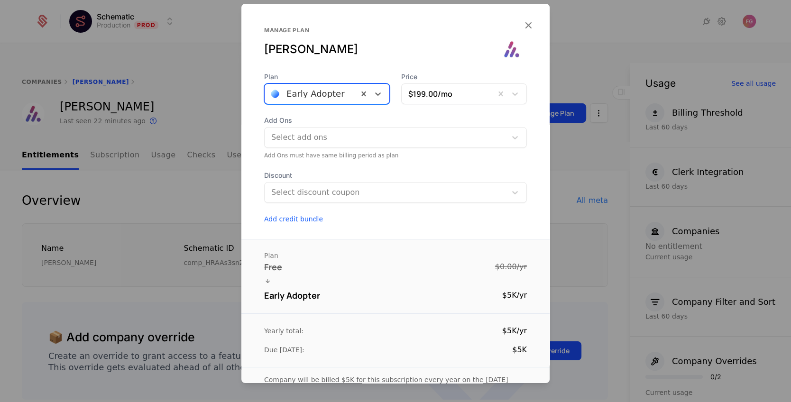
click at [493, 96] on div "$199.00 /mo" at bounding box center [448, 93] width 93 height 17
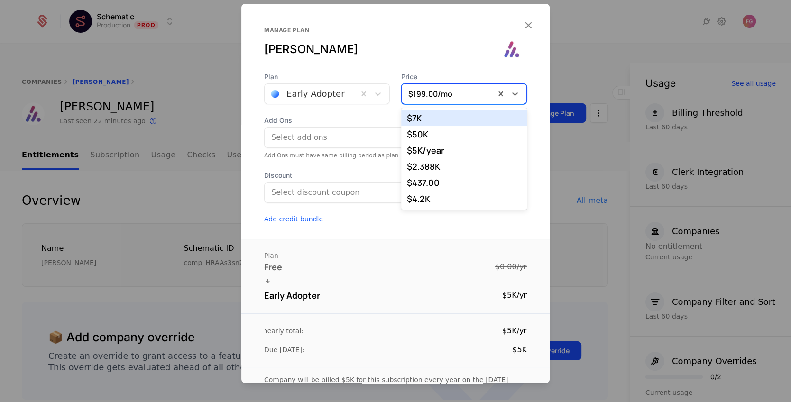
click at [450, 39] on div "Manage plan [PERSON_NAME]" at bounding box center [382, 42] width 236 height 30
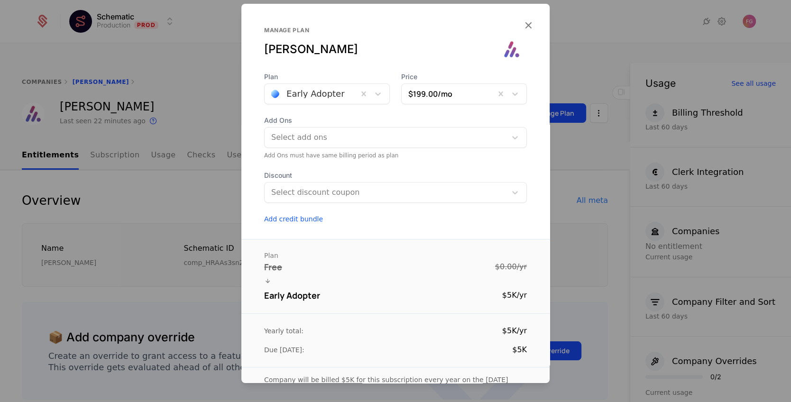
click at [340, 95] on div at bounding box center [311, 93] width 80 height 13
click at [359, 27] on div "Manage plan" at bounding box center [382, 31] width 236 height 8
